Goal: Task Accomplishment & Management: Use online tool/utility

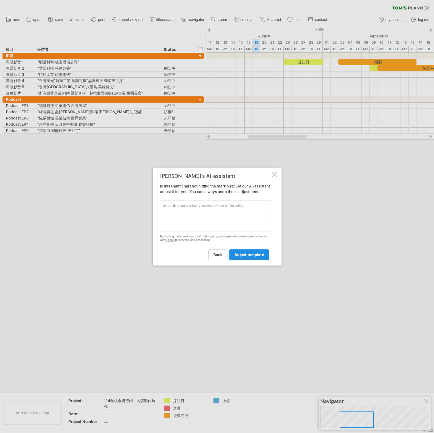
click at [245, 260] on link "adjust template" at bounding box center [249, 254] width 40 height 11
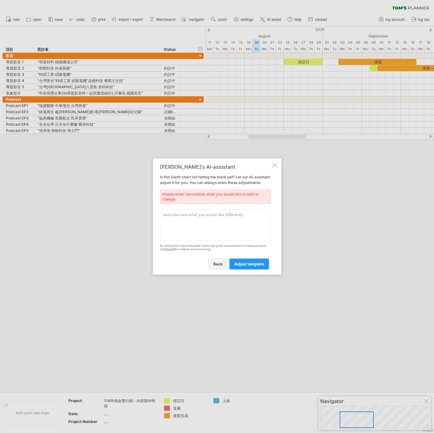
click at [221, 269] on link "back" at bounding box center [217, 264] width 19 height 11
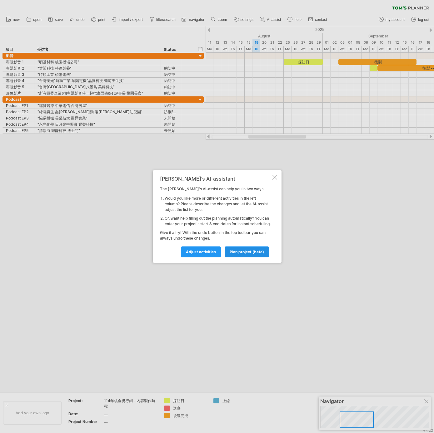
click at [237, 258] on link "plan project (beta)" at bounding box center [247, 252] width 44 height 11
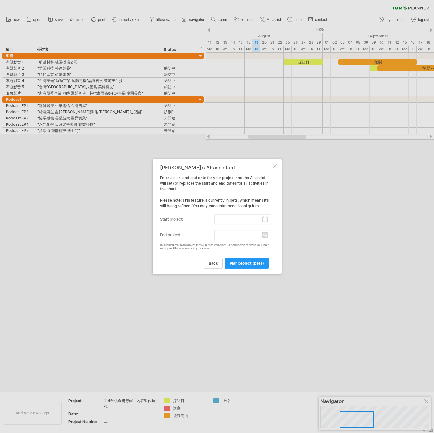
click at [265, 218] on input "start project:" at bounding box center [242, 220] width 57 height 10
click at [233, 207] on div "[PERSON_NAME]'s AI-assistant Enter a start and end date for your project and th…" at bounding box center [215, 217] width 111 height 104
click at [276, 168] on div at bounding box center [274, 166] width 5 height 5
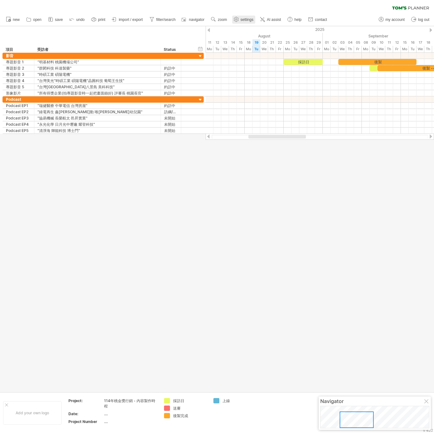
click at [238, 19] on icon at bounding box center [236, 19] width 5 height 5
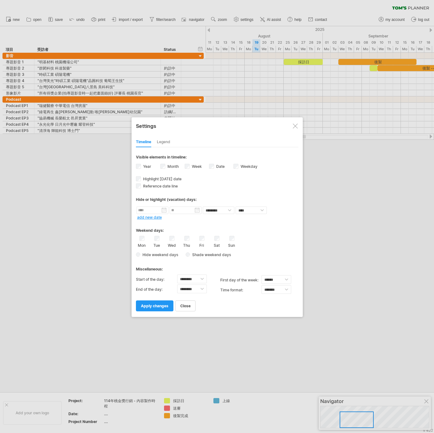
click at [242, 18] on div at bounding box center [217, 216] width 434 height 433
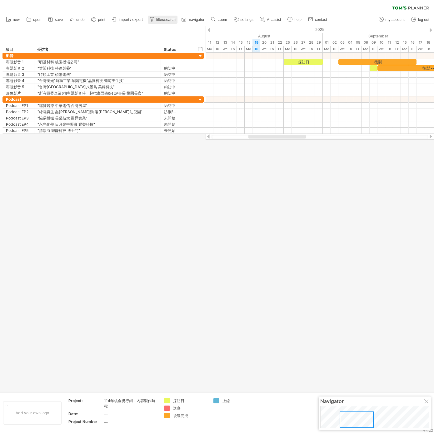
click at [160, 20] on span "filter/search" at bounding box center [165, 19] width 19 height 4
type input "**********"
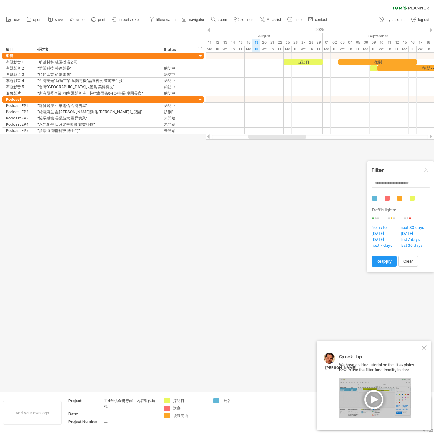
click at [376, 197] on div at bounding box center [374, 198] width 5 height 5
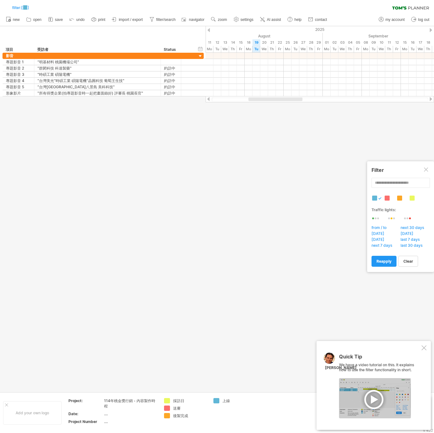
click at [376, 197] on div at bounding box center [374, 198] width 5 height 5
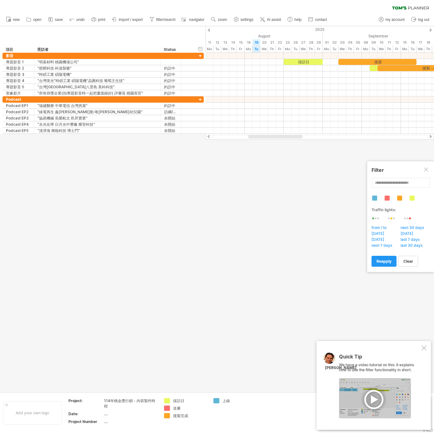
click at [388, 199] on div at bounding box center [386, 198] width 5 height 5
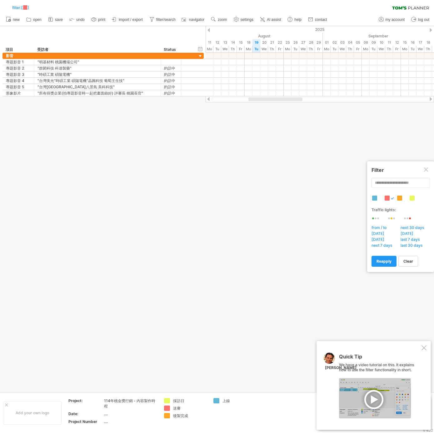
click at [388, 199] on div at bounding box center [386, 198] width 5 height 5
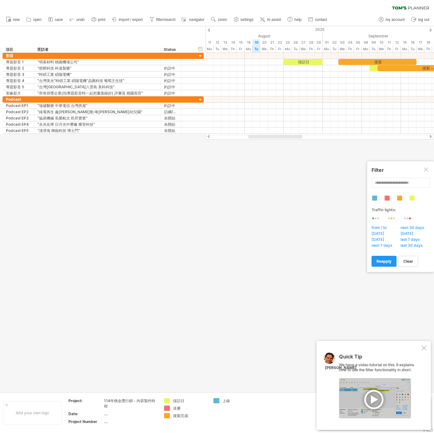
click at [398, 198] on div at bounding box center [399, 198] width 5 height 5
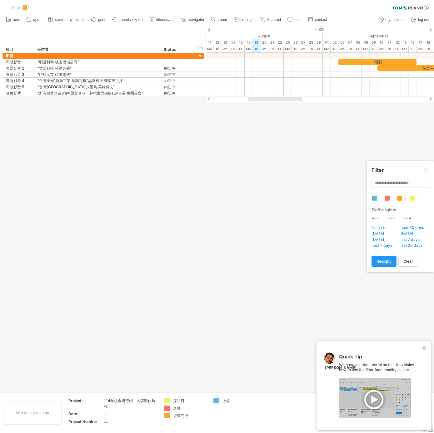
click at [398, 198] on div at bounding box center [399, 198] width 5 height 5
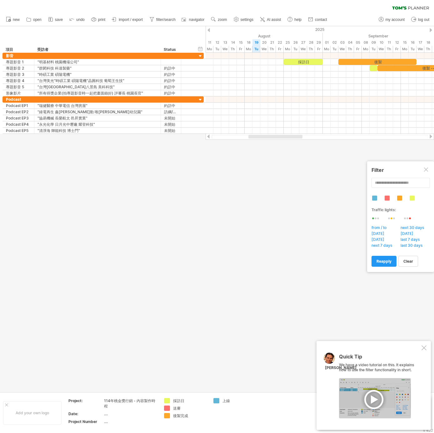
click at [426, 170] on div at bounding box center [426, 170] width 5 height 5
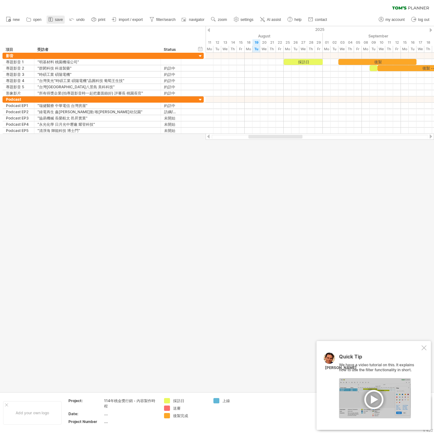
click at [48, 20] on icon at bounding box center [50, 19] width 6 height 6
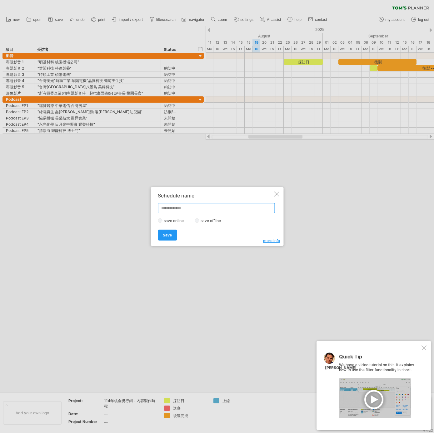
click at [215, 208] on input "text" at bounding box center [216, 208] width 117 height 10
paste input "**********"
type input "**********"
click at [166, 233] on span "Save" at bounding box center [167, 235] width 9 height 5
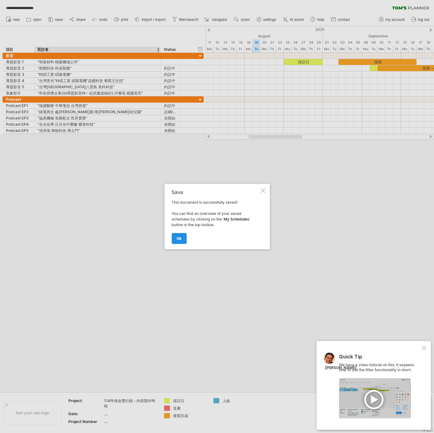
click at [182, 243] on link "ok" at bounding box center [178, 238] width 15 height 11
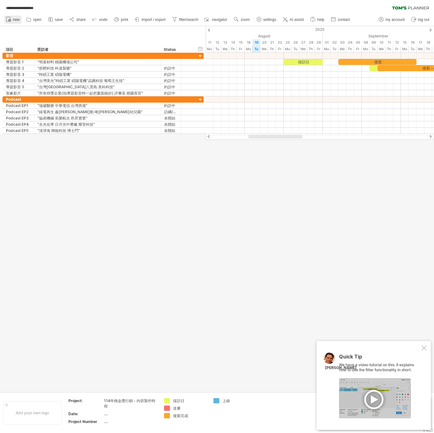
click at [16, 20] on span "new" at bounding box center [16, 19] width 7 height 4
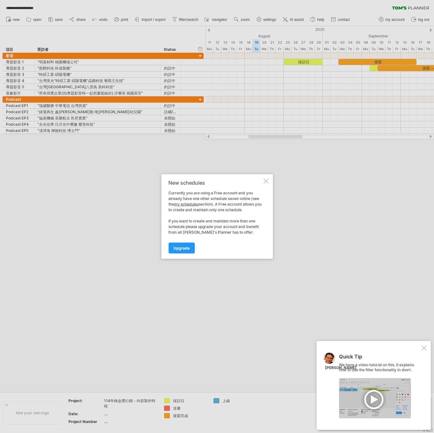
click at [266, 182] on div at bounding box center [265, 181] width 5 height 5
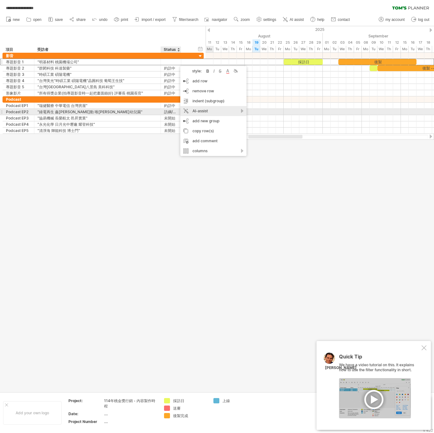
click at [226, 112] on div "AI-assist" at bounding box center [213, 111] width 66 height 10
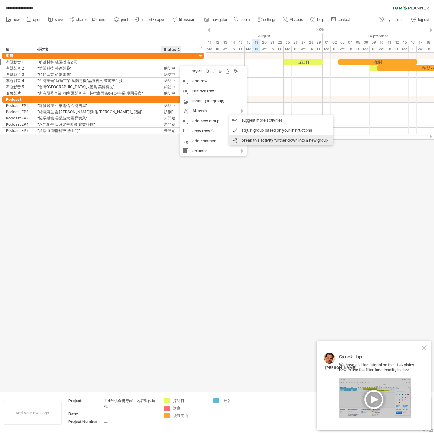
click at [244, 143] on div "break this activity further down into a new group" at bounding box center [281, 141] width 104 height 10
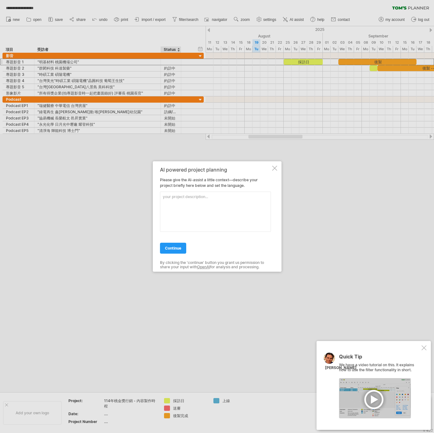
click at [275, 168] on div at bounding box center [274, 168] width 5 height 5
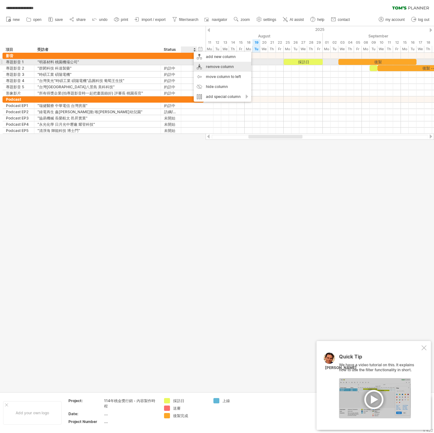
click at [201, 64] on div "remove column" at bounding box center [222, 67] width 57 height 10
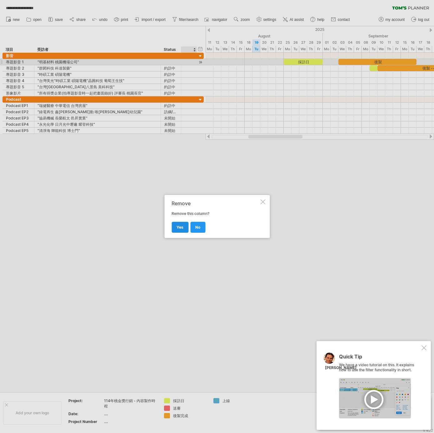
click at [180, 229] on span "yes" at bounding box center [179, 227] width 7 height 5
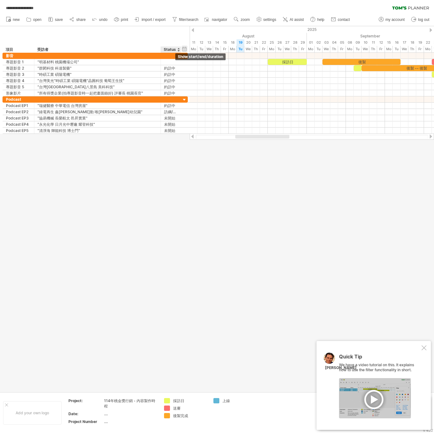
click at [183, 49] on div "hide start/end/duration show start/end/duration" at bounding box center [184, 49] width 6 height 7
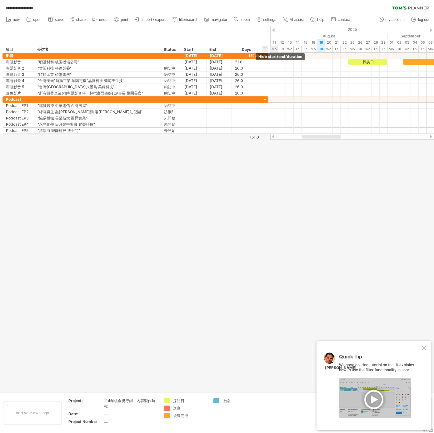
click at [265, 49] on div "hide start/end/duration show start/end/duration" at bounding box center [265, 49] width 6 height 7
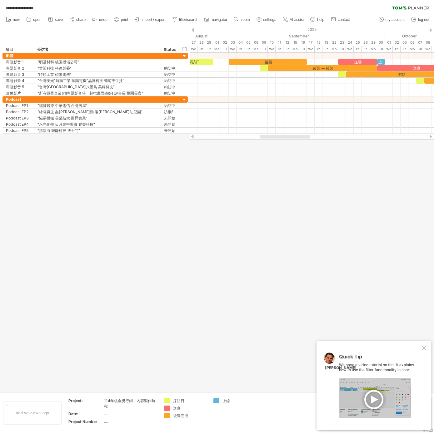
drag, startPoint x: 253, startPoint y: 136, endPoint x: 277, endPoint y: 135, distance: 24.7
click at [277, 135] on div at bounding box center [285, 137] width 50 height 4
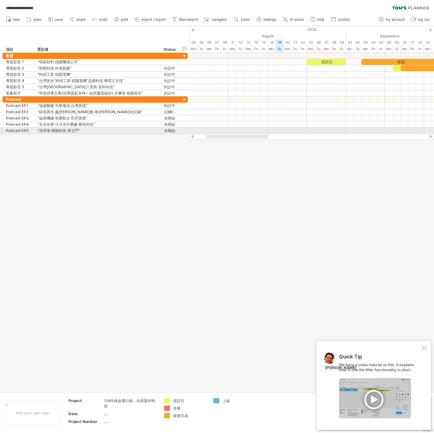
drag, startPoint x: 277, startPoint y: 135, endPoint x: 237, endPoint y: 134, distance: 40.0
click at [238, 134] on div at bounding box center [312, 137] width 244 height 6
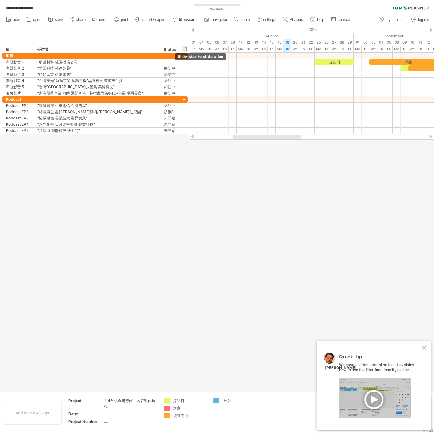
click at [185, 49] on div "hide start/end/duration show start/end/duration" at bounding box center [184, 49] width 6 height 7
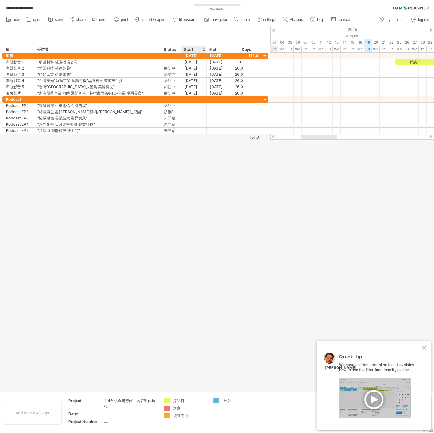
click at [197, 49] on div "Start" at bounding box center [193, 50] width 19 height 6
click at [203, 48] on div at bounding box center [203, 50] width 2 height 6
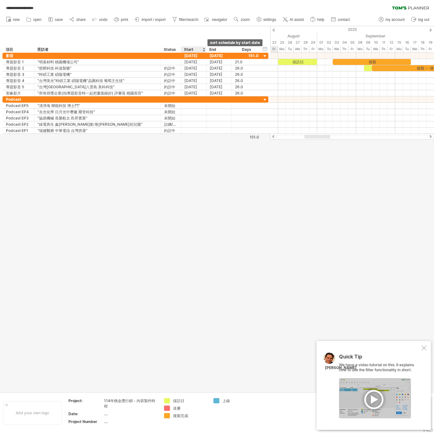
click at [204, 48] on div at bounding box center [203, 50] width 2 height 6
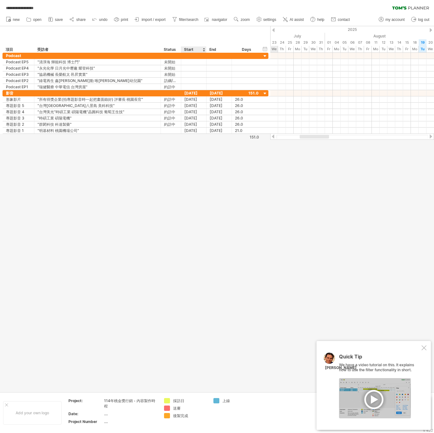
click at [204, 48] on div at bounding box center [203, 50] width 2 height 6
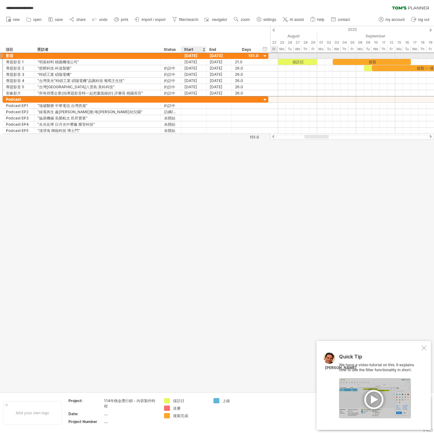
click at [204, 56] on div "[DATE]" at bounding box center [193, 56] width 25 height 6
click at [259, 56] on div at bounding box center [260, 56] width 3 height 6
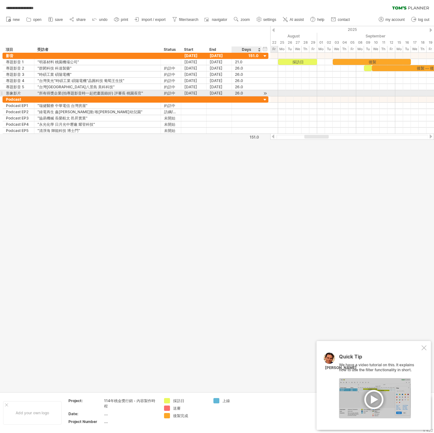
click at [266, 93] on div at bounding box center [265, 93] width 6 height 7
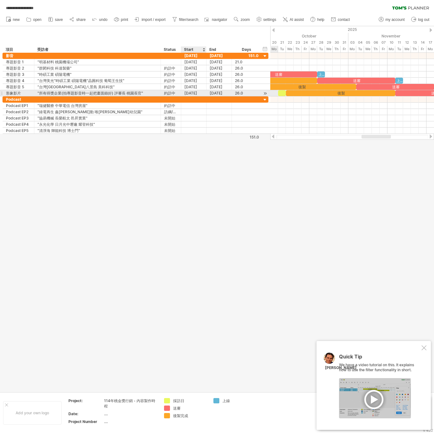
click at [193, 94] on div "[DATE]" at bounding box center [193, 93] width 25 height 6
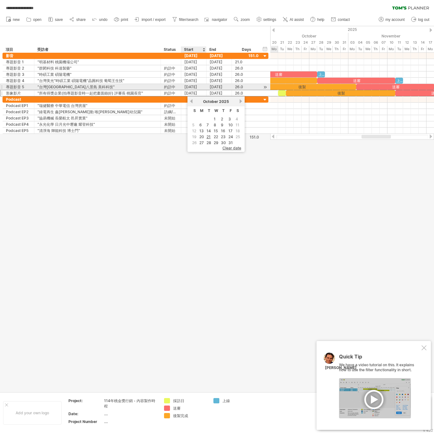
click at [196, 85] on div "[DATE]" at bounding box center [193, 87] width 25 height 6
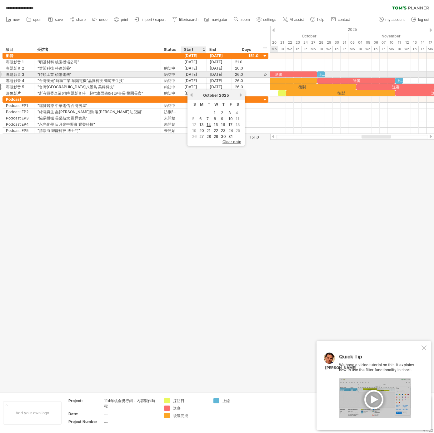
click at [202, 76] on div "[DATE]" at bounding box center [193, 75] width 25 height 6
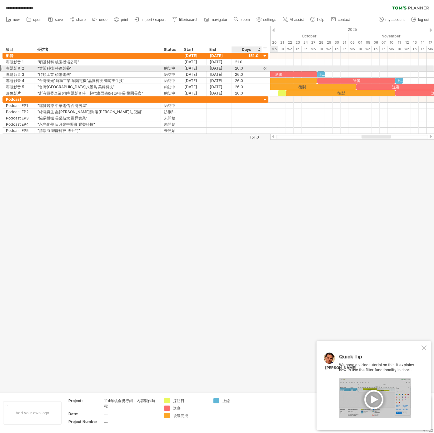
click at [246, 67] on div "26.0" at bounding box center [246, 68] width 23 height 6
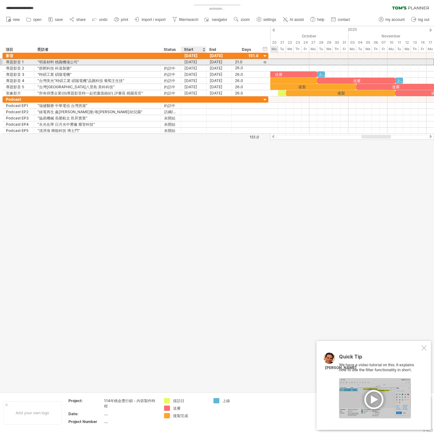
click at [197, 62] on div "[DATE]" at bounding box center [193, 62] width 25 height 6
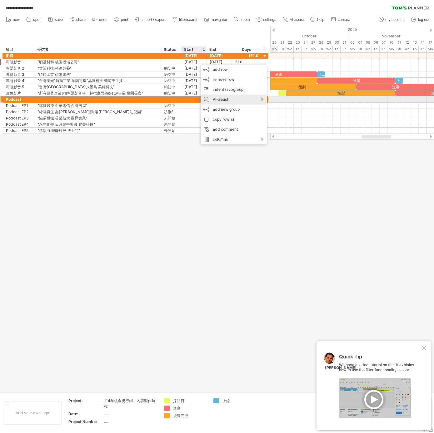
click at [254, 101] on div "AI-assist" at bounding box center [233, 100] width 66 height 10
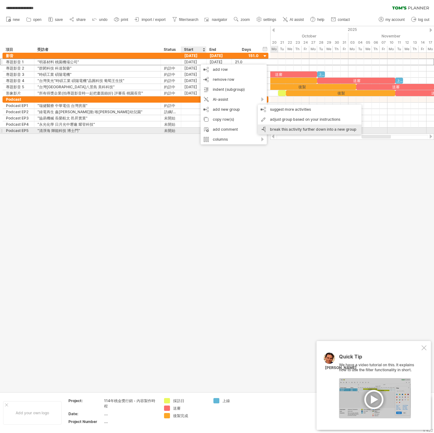
click at [277, 132] on div "break this activity further down into a new group" at bounding box center [310, 130] width 104 height 10
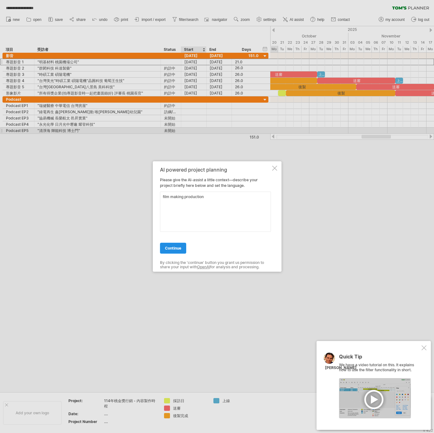
type textarea "film making production"
click at [164, 248] on link "continue" at bounding box center [173, 248] width 26 height 11
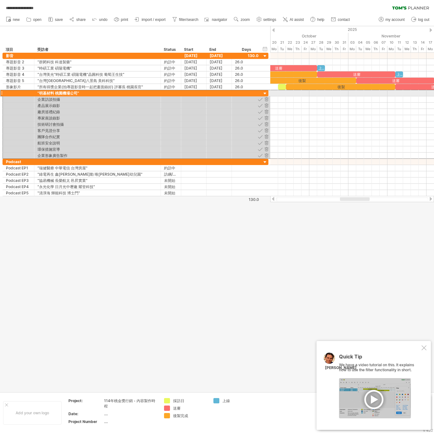
click at [2, 94] on div at bounding box center [1, 93] width 2 height 7
click at [3, 94] on div at bounding box center [19, 93] width 32 height 6
click at [2, 94] on div at bounding box center [1, 93] width 2 height 7
click at [266, 94] on div at bounding box center [265, 94] width 6 height 6
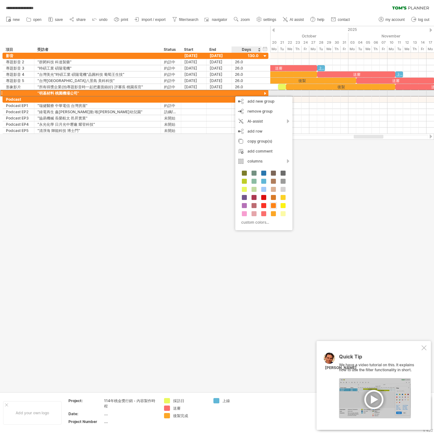
click at [31, 93] on div at bounding box center [19, 93] width 32 height 6
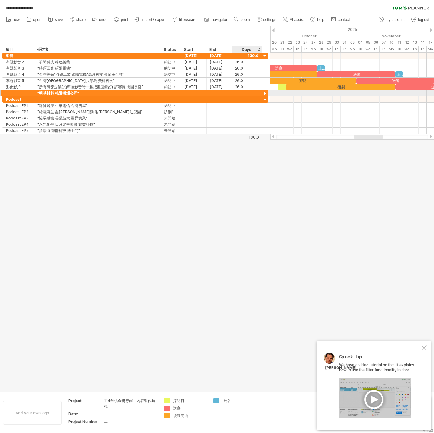
click at [31, 93] on div at bounding box center [19, 93] width 32 height 6
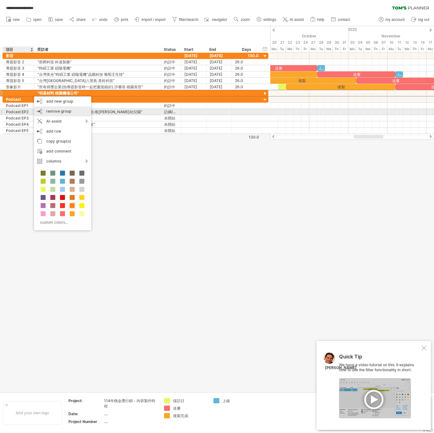
click at [61, 111] on span "remove group" at bounding box center [58, 111] width 25 height 5
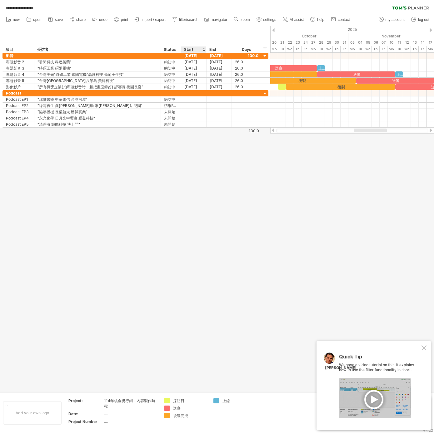
click at [194, 164] on div at bounding box center [217, 209] width 434 height 366
click at [267, 49] on div "hide start/end/duration show start/end/duration" at bounding box center [265, 49] width 6 height 7
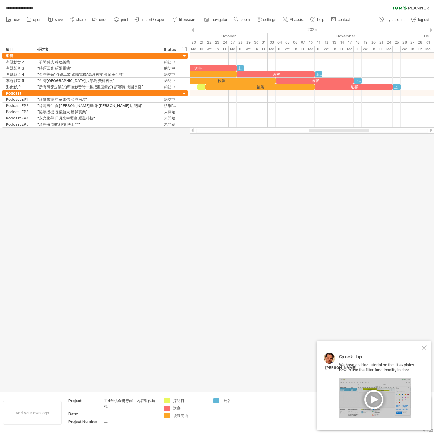
click at [274, 198] on div at bounding box center [217, 209] width 434 height 366
click at [71, 21] on icon at bounding box center [72, 19] width 6 height 6
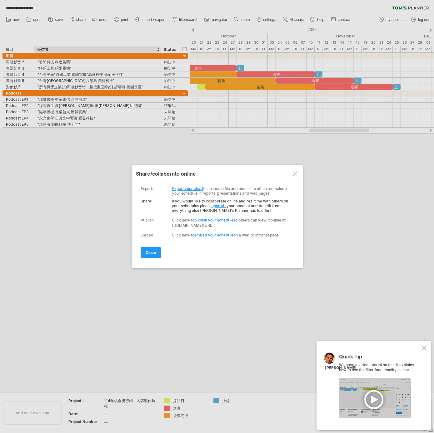
click at [225, 204] on link "upgrade" at bounding box center [218, 206] width 15 height 5
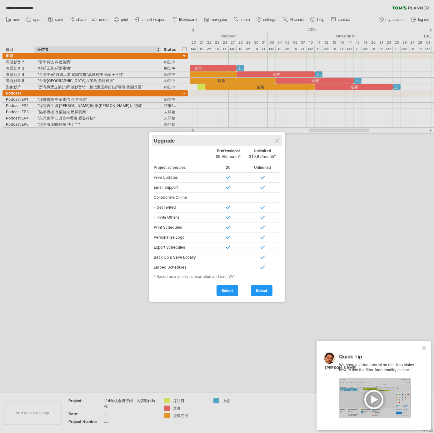
click at [280, 139] on div "Upgrade" at bounding box center [217, 140] width 126 height 11
click at [275, 141] on div at bounding box center [276, 140] width 5 height 5
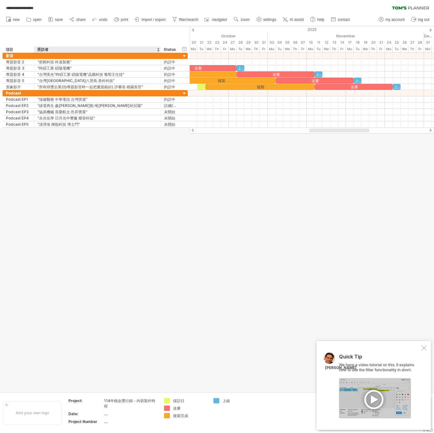
click at [158, 211] on div at bounding box center [217, 209] width 434 height 366
